Goal: Navigation & Orientation: Find specific page/section

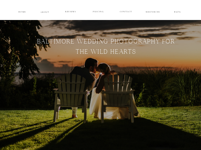
scroll to position [2224, 0]
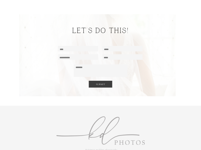
scroll to position [2224, 0]
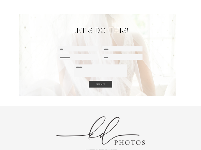
scroll to position [897, 0]
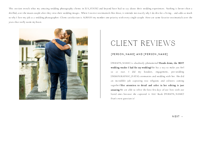
scroll to position [297, 0]
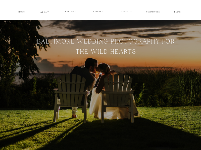
scroll to position [297, 0]
